Goal: Task Accomplishment & Management: Complete application form

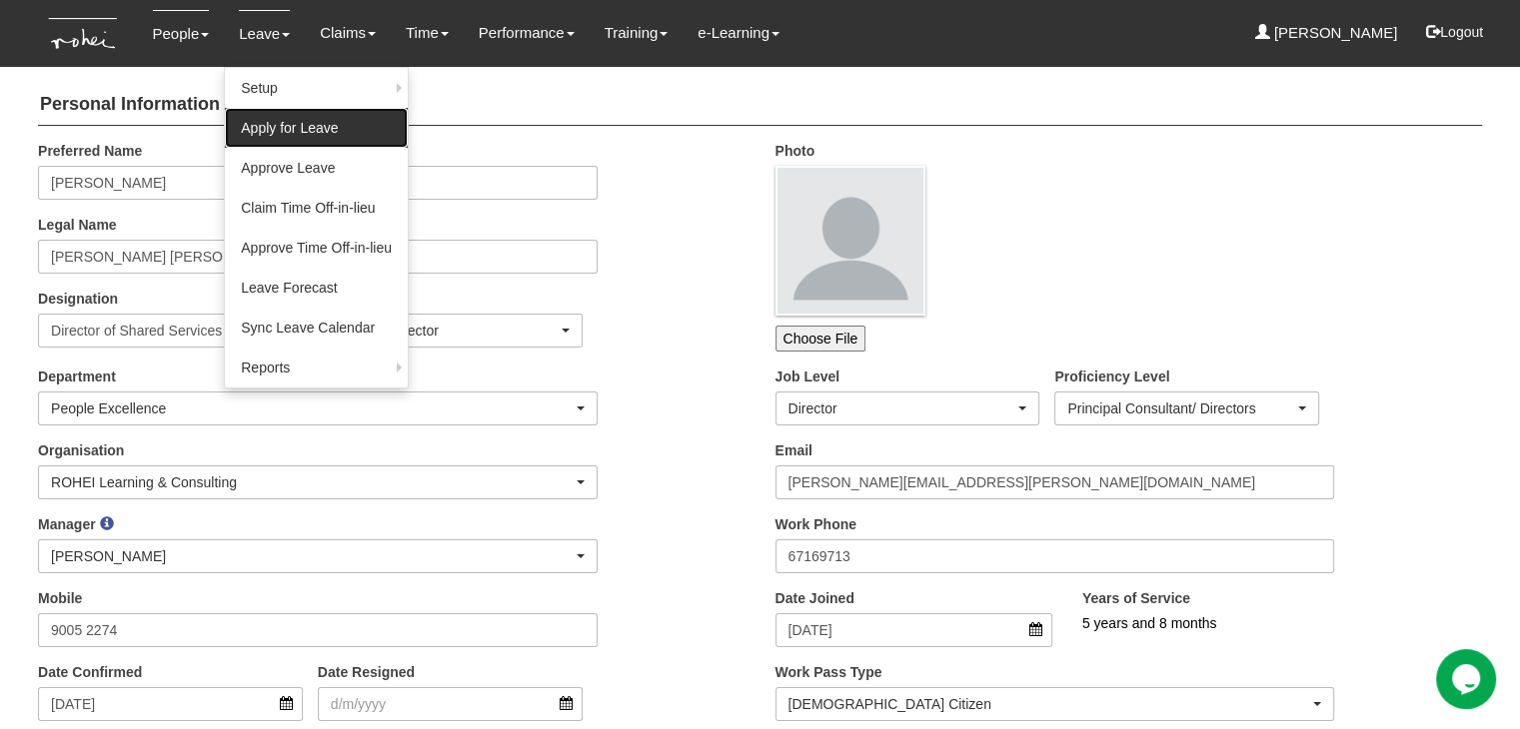
click at [264, 125] on link "Apply for Leave" at bounding box center [316, 128] width 183 height 40
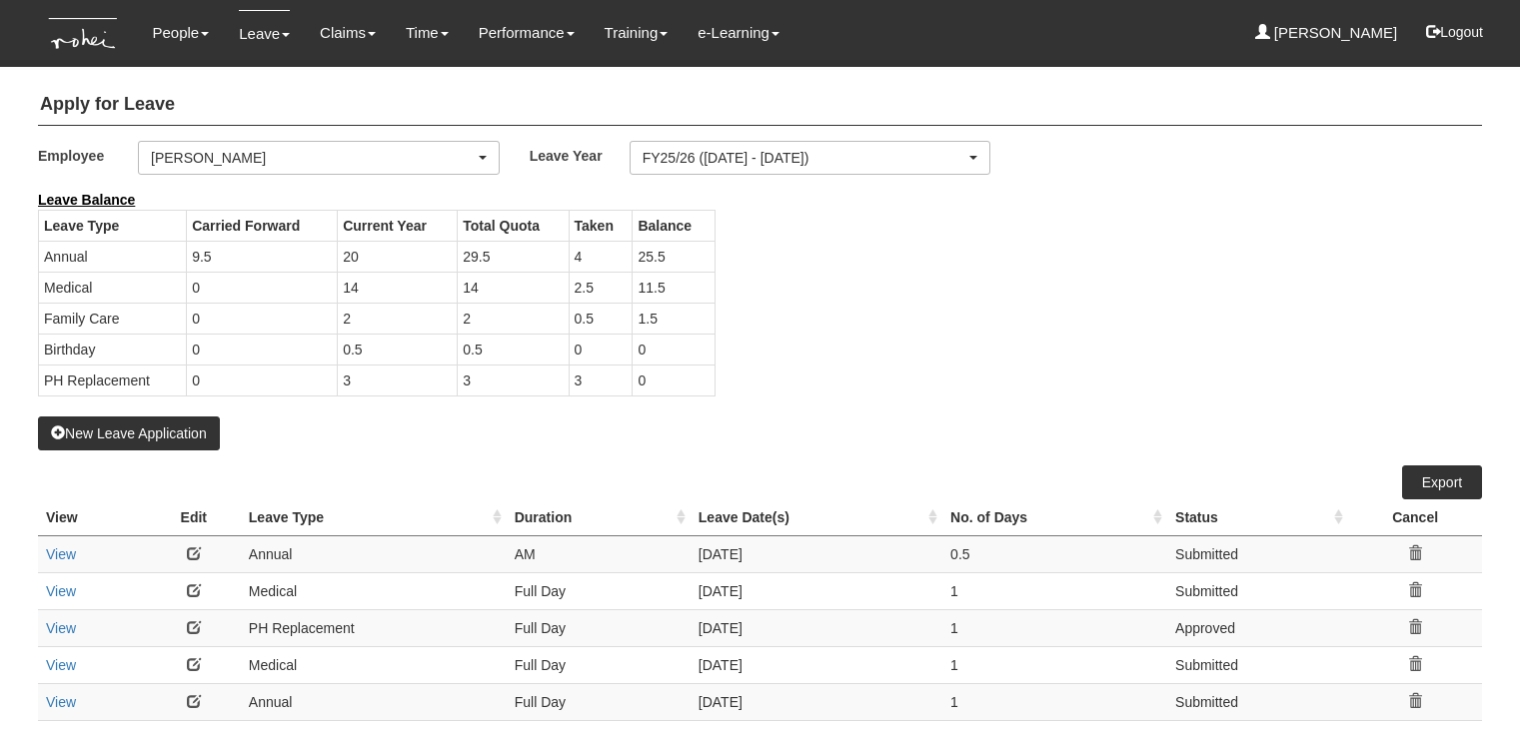
select select "50"
click at [142, 433] on button "New Leave Application" at bounding box center [129, 434] width 182 height 34
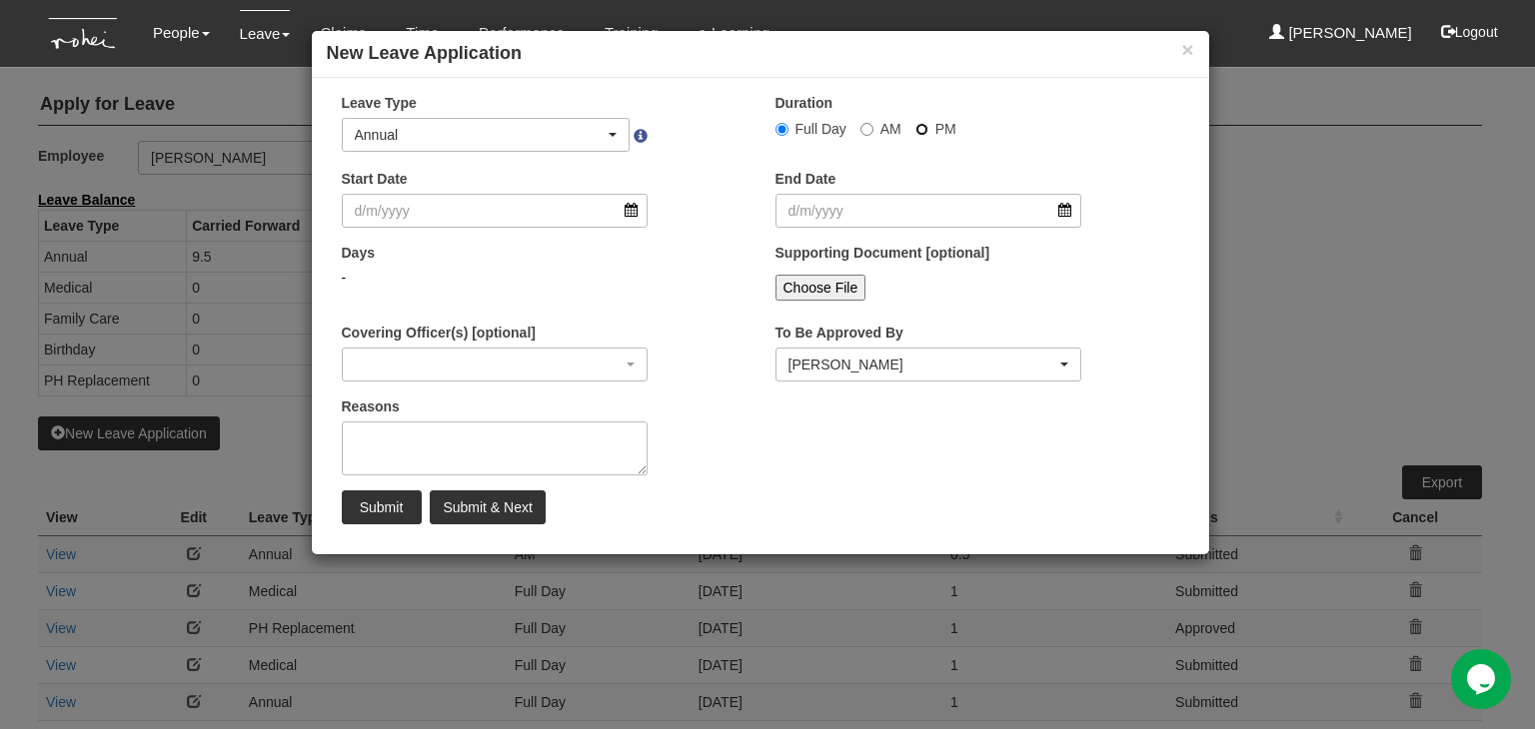
click at [918, 130] on input "PM" at bounding box center [921, 129] width 13 height 13
radio input "true"
click at [631, 214] on input "Start Date" at bounding box center [495, 211] width 307 height 34
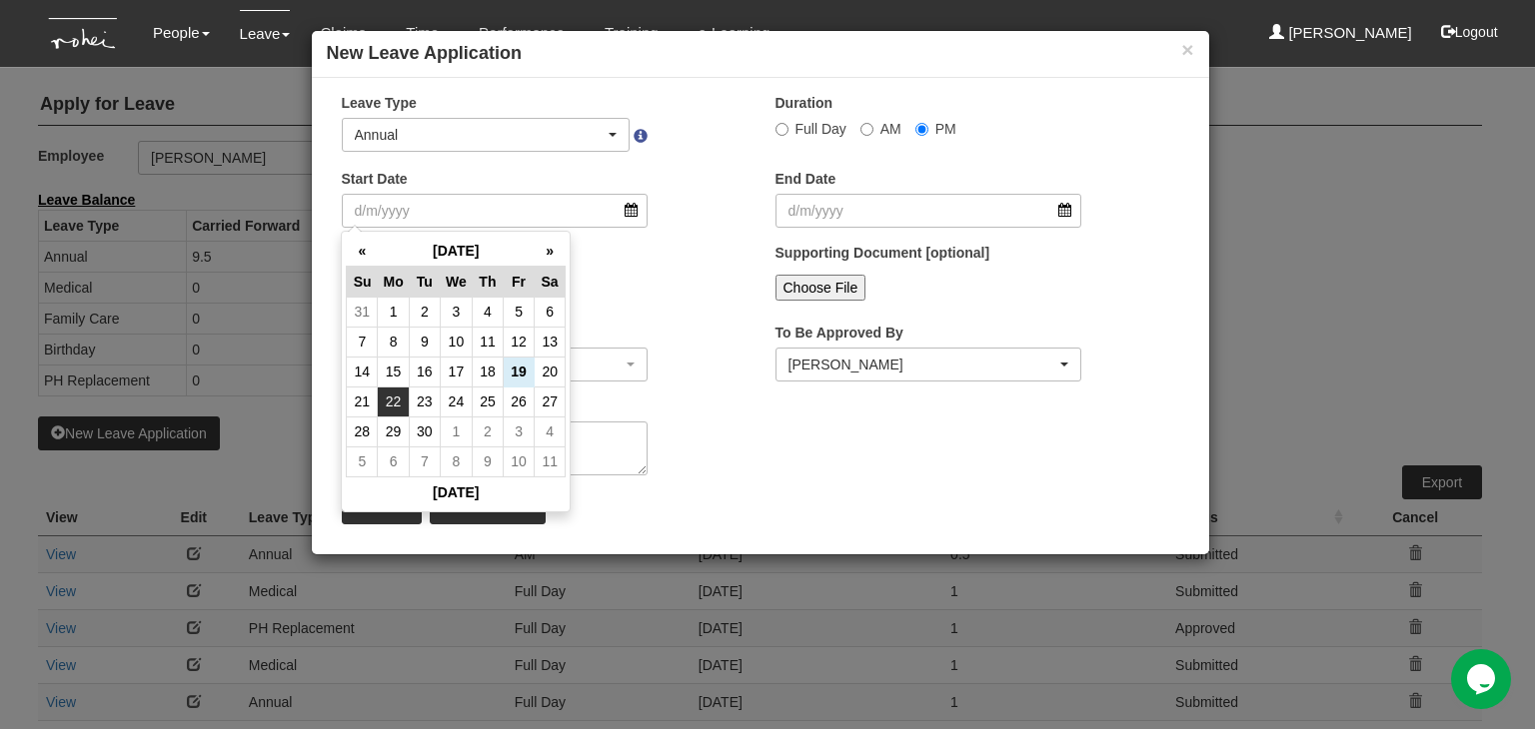
click at [386, 397] on td "22" at bounding box center [393, 402] width 31 height 30
type input "22/9/2025"
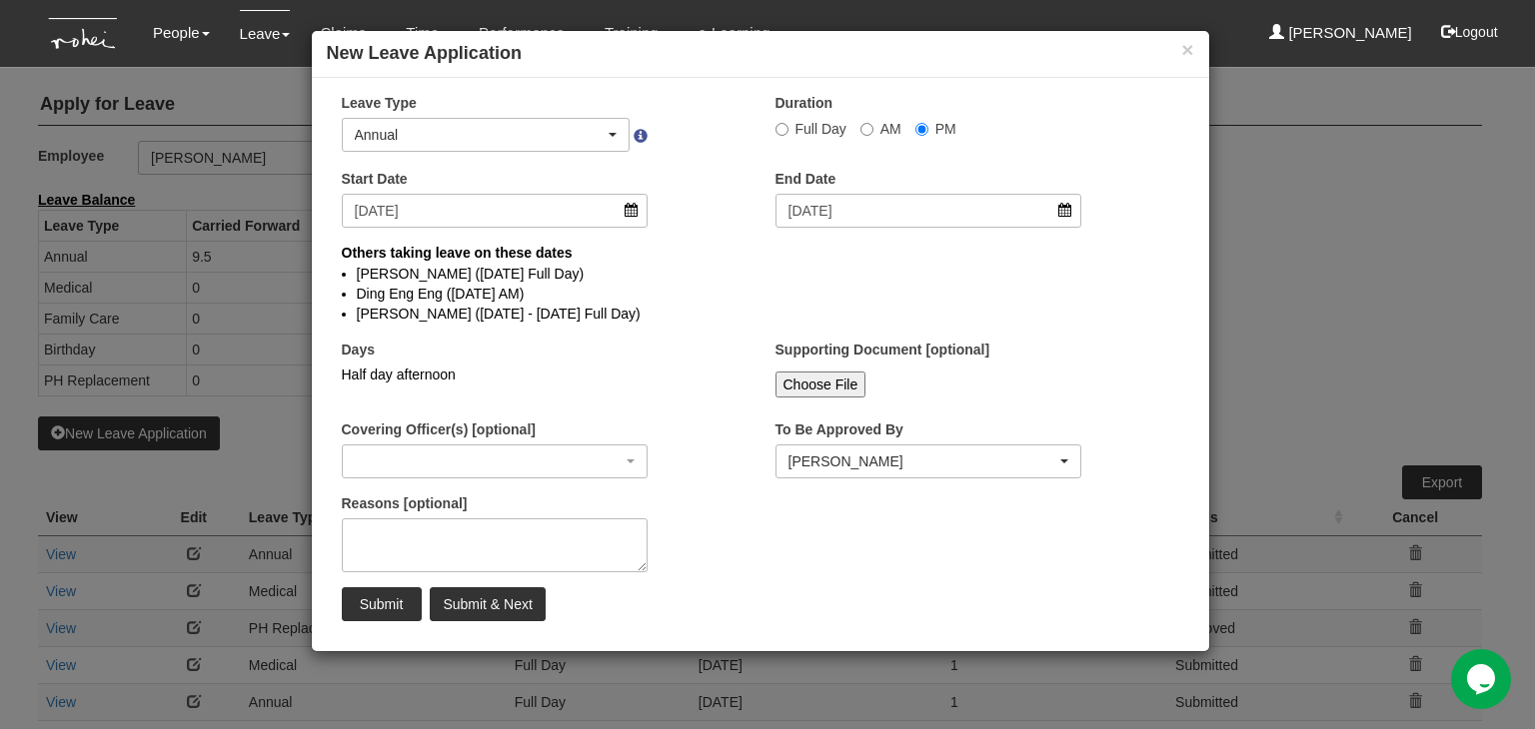
select select
click at [500, 605] on input "Submit & Next" at bounding box center [487, 604] width 115 height 34
radio input "true"
select select
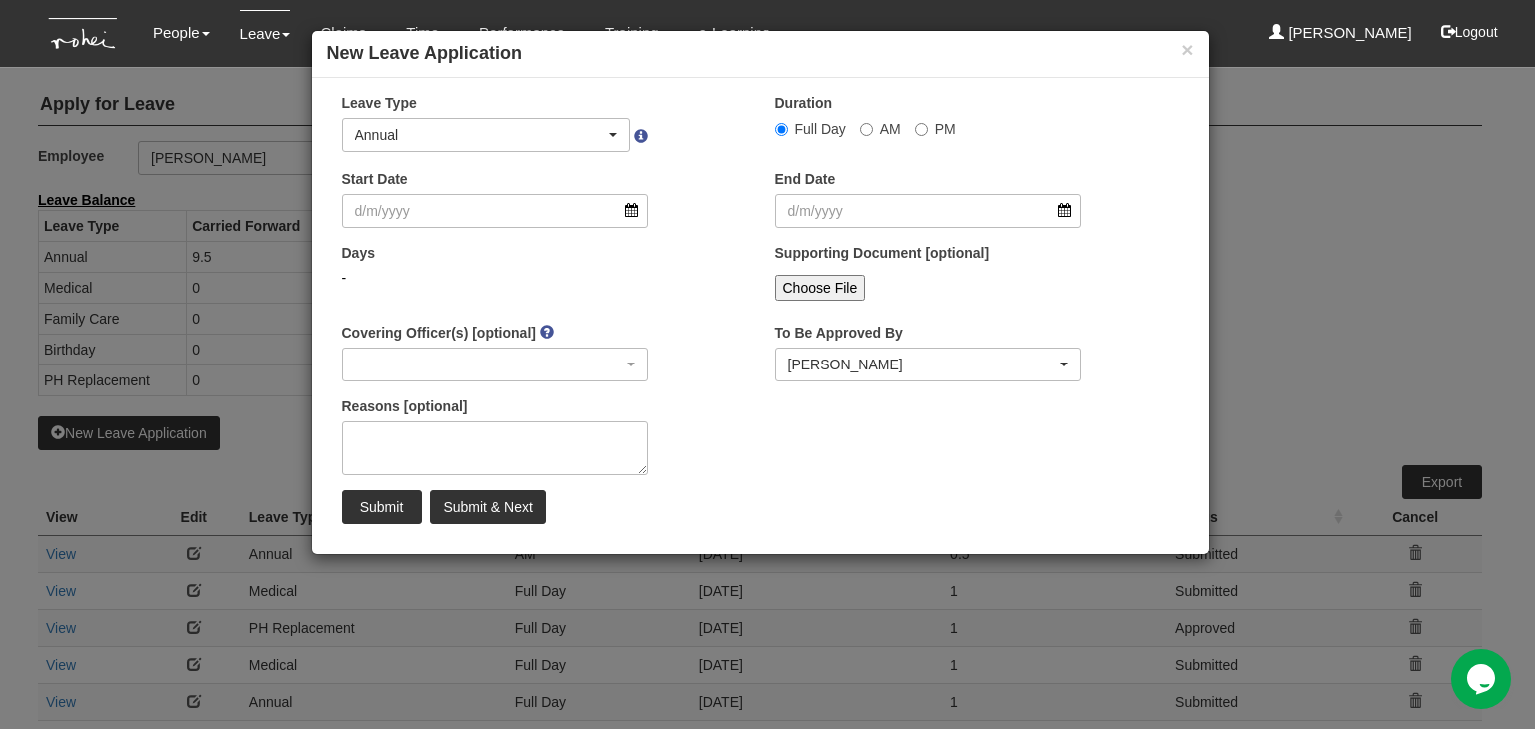
click at [1198, 49] on div "× New Leave Application" at bounding box center [760, 54] width 897 height 47
click at [1189, 53] on button "×" at bounding box center [1187, 49] width 12 height 21
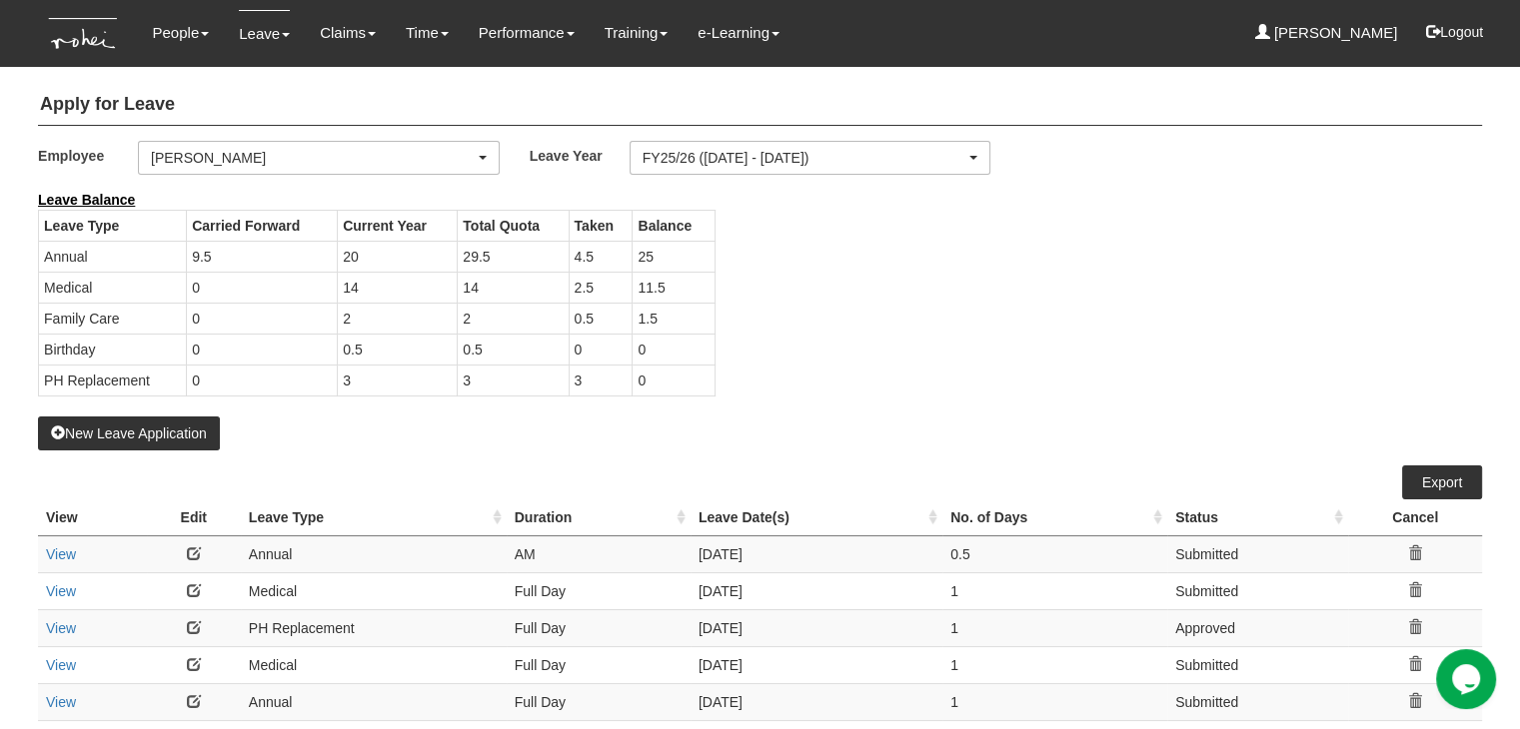
click at [1046, 289] on div "Leave Balance Leave Type Carried Forward Current Year Total Quota Taken Balance…" at bounding box center [745, 303] width 1444 height 227
select select "50"
